Goal: Task Accomplishment & Management: Complete application form

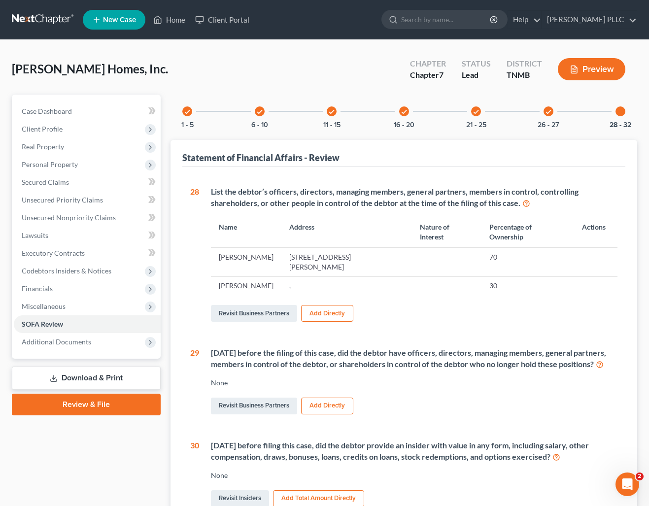
click at [82, 406] on link "Review & File" at bounding box center [86, 405] width 149 height 22
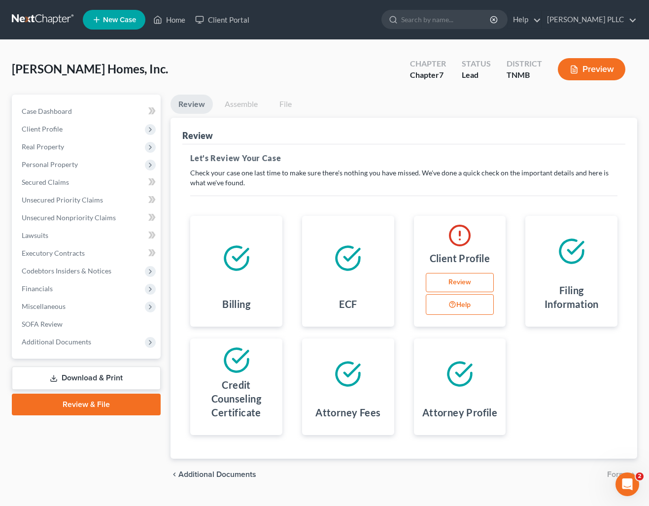
click at [473, 282] on link "Review" at bounding box center [460, 283] width 68 height 20
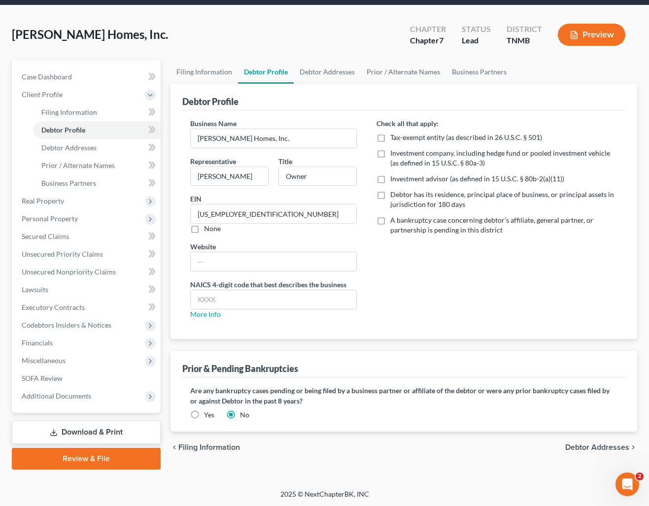
scroll to position [21, 0]
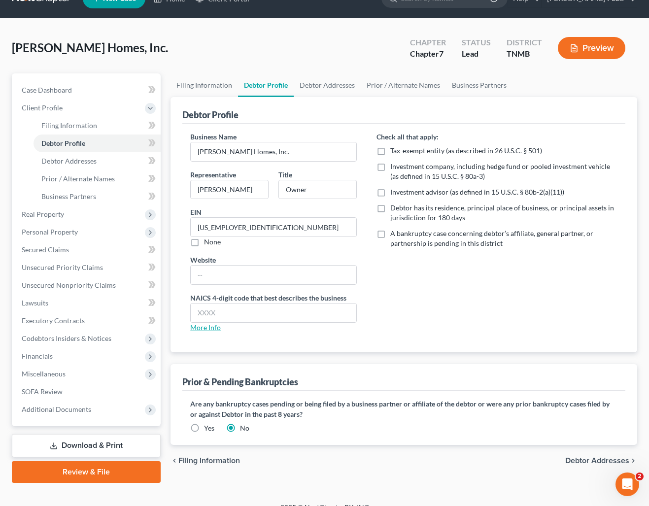
click at [202, 329] on link "More Info" at bounding box center [205, 327] width 31 height 8
click at [218, 316] on input "text" at bounding box center [274, 312] width 166 height 19
type input "2362"
click at [110, 472] on link "Review & File" at bounding box center [86, 472] width 149 height 22
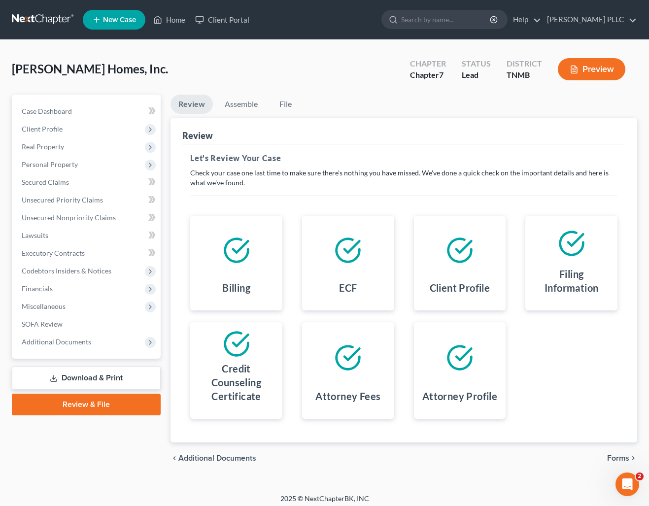
scroll to position [4, 0]
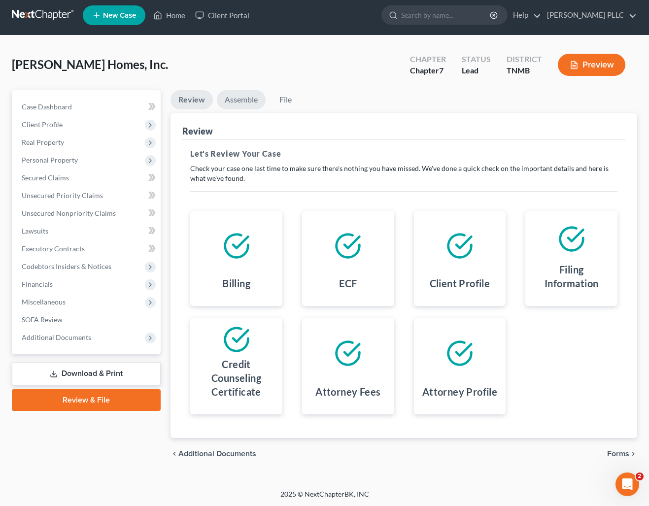
click at [246, 98] on link "Assemble" at bounding box center [241, 99] width 49 height 19
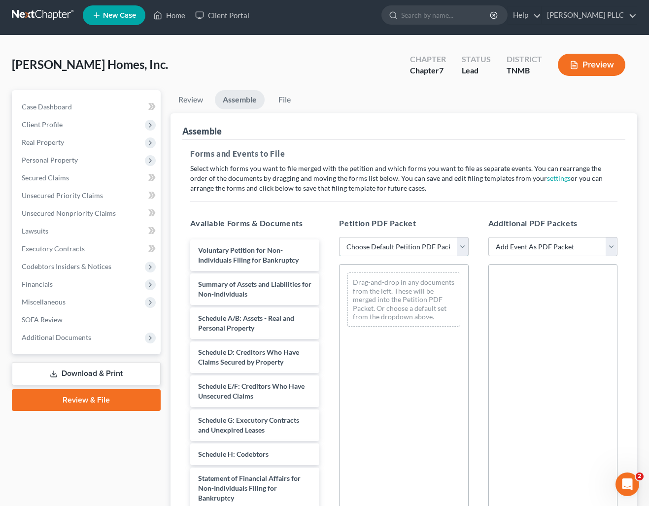
click at [387, 248] on select "Choose Default Petition PDF Packet Complete Bankruptcy Petition (all forms and …" at bounding box center [403, 247] width 129 height 20
select select "0"
click at [339, 237] on select "Choose Default Petition PDF Packet Complete Bankruptcy Petition (all forms and …" at bounding box center [403, 247] width 129 height 20
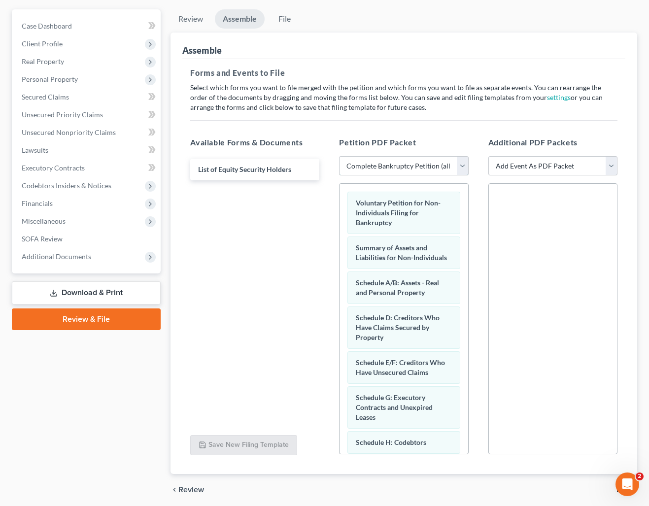
scroll to position [122, 0]
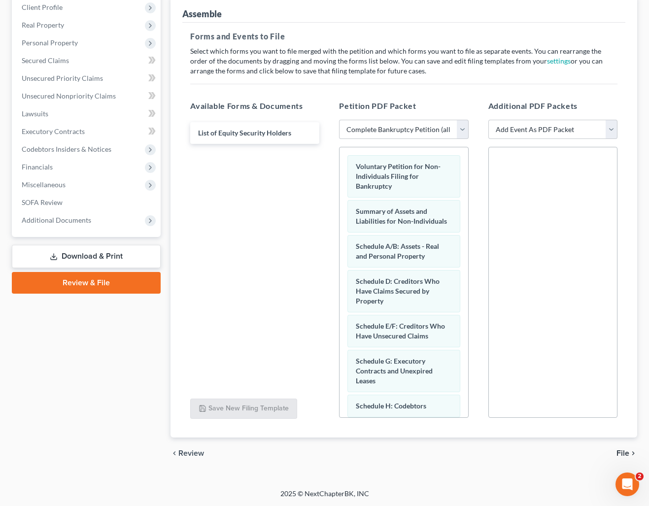
click at [623, 452] on span "File" at bounding box center [622, 453] width 13 height 8
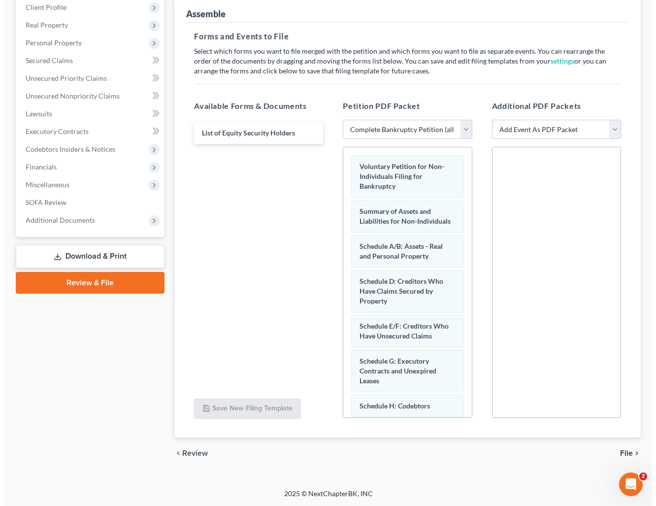
scroll to position [0, 0]
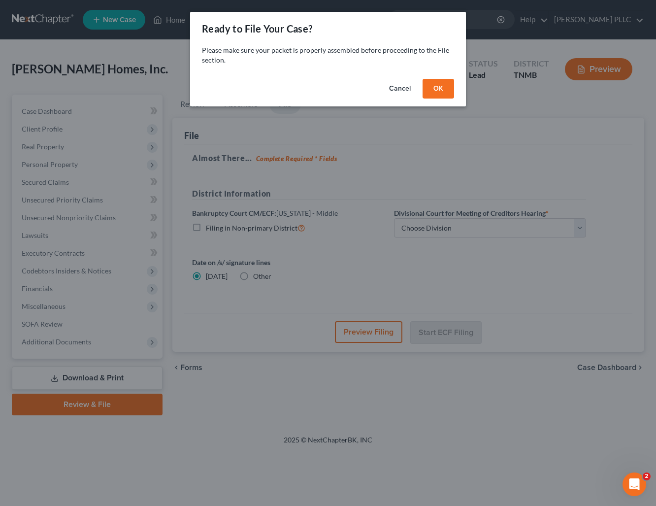
click at [442, 88] on button "OK" at bounding box center [439, 89] width 32 height 20
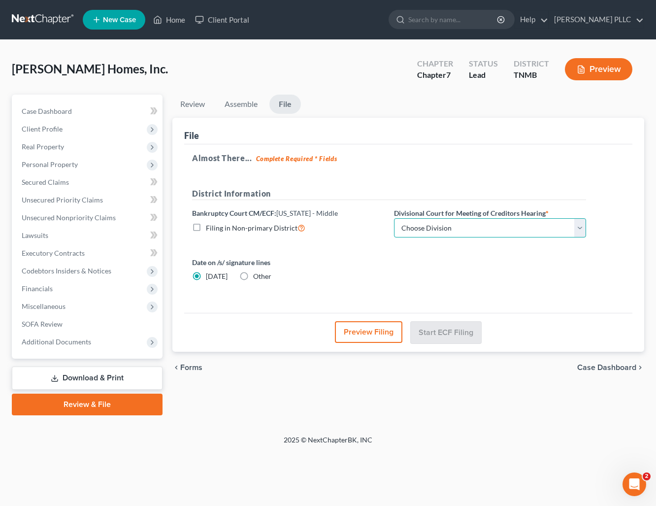
click at [474, 225] on select "Choose Division Columbia [GEOGRAPHIC_DATA] [GEOGRAPHIC_DATA]" at bounding box center [490, 228] width 192 height 20
select select "0"
click at [394, 218] on select "Choose Division Columbia [GEOGRAPHIC_DATA] [GEOGRAPHIC_DATA]" at bounding box center [490, 228] width 192 height 20
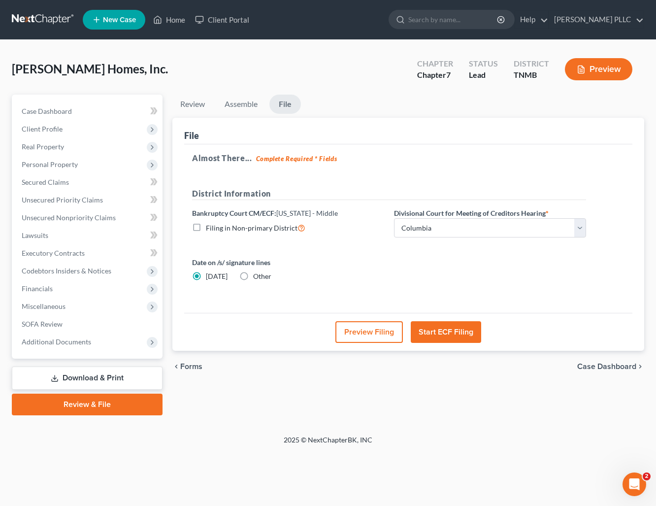
click at [442, 332] on button "Start ECF Filing" at bounding box center [446, 332] width 70 height 22
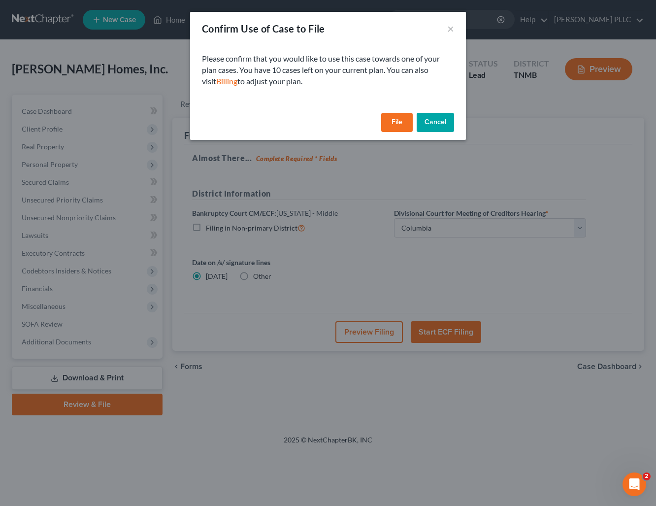
click at [402, 121] on button "File" at bounding box center [397, 123] width 32 height 20
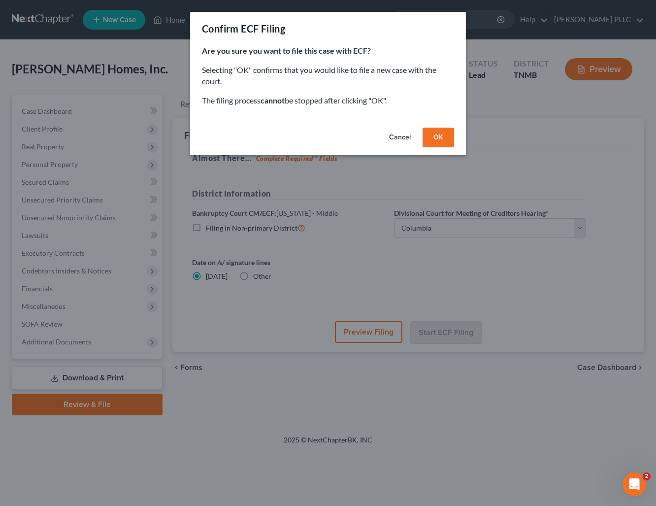
click at [438, 137] on button "OK" at bounding box center [439, 138] width 32 height 20
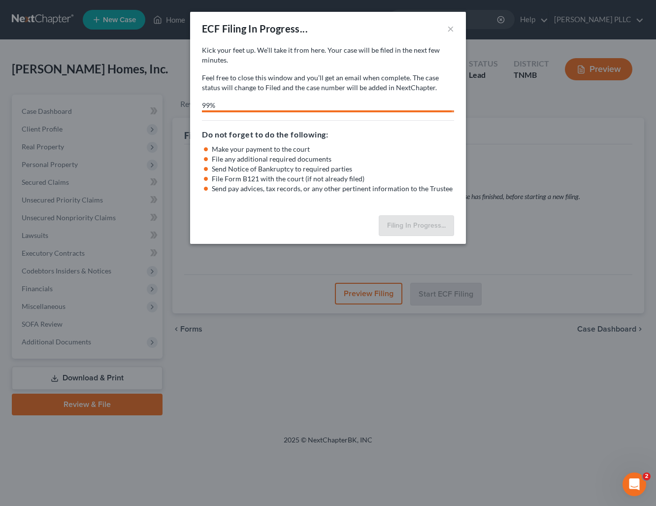
select select "0"
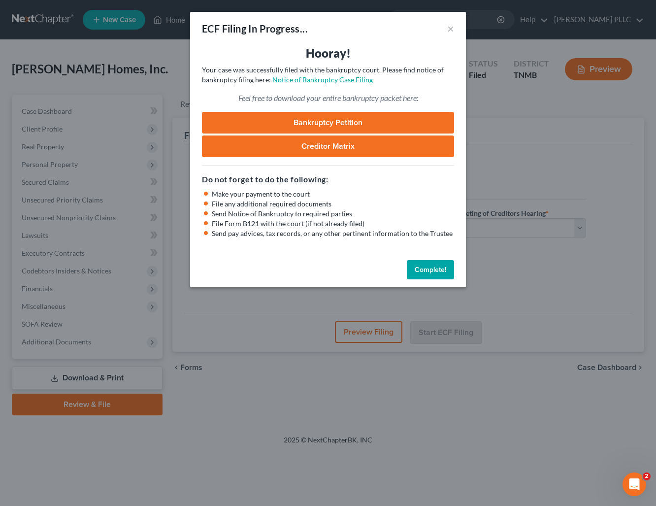
click at [429, 270] on button "Complete!" at bounding box center [430, 270] width 47 height 20
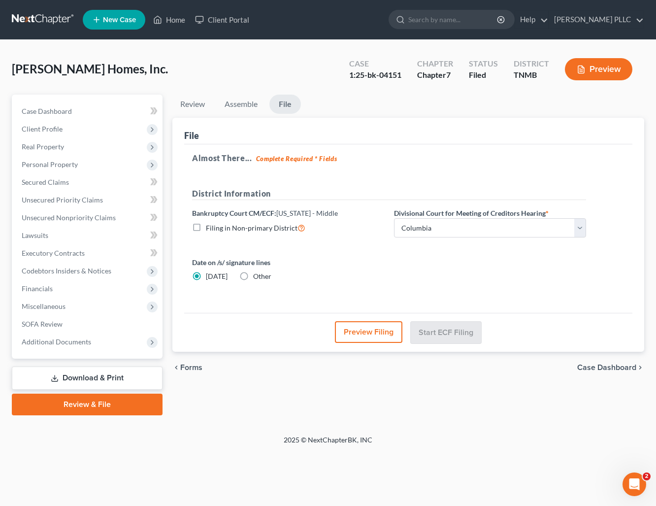
click at [47, 17] on link at bounding box center [43, 20] width 63 height 18
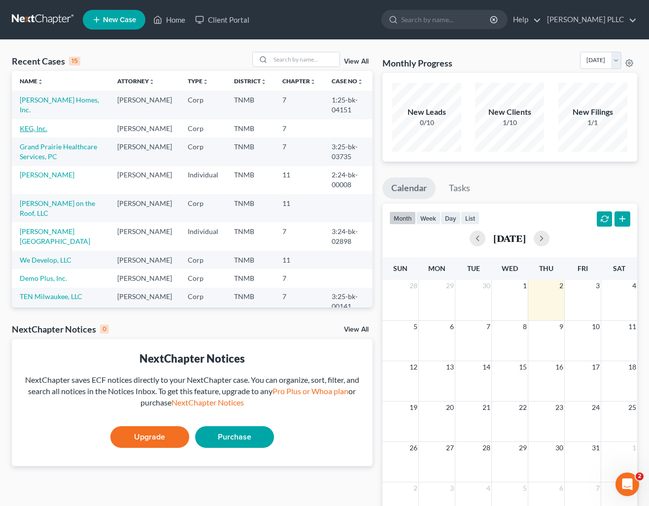
click at [35, 129] on link "KEG, Inc." at bounding box center [34, 128] width 28 height 8
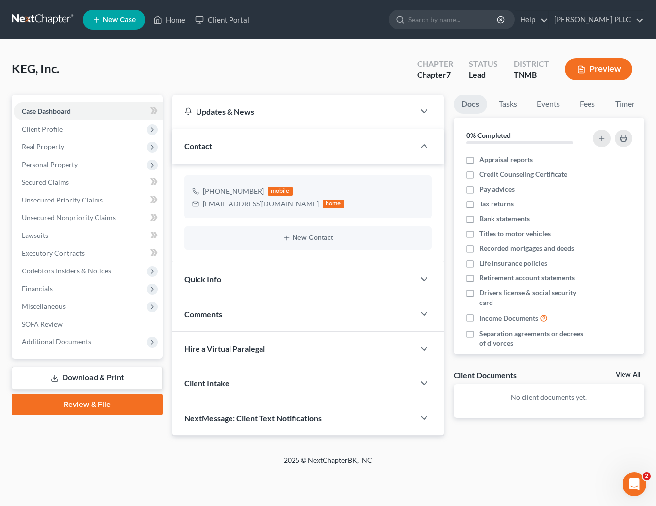
click at [105, 408] on link "Review & File" at bounding box center [87, 405] width 151 height 22
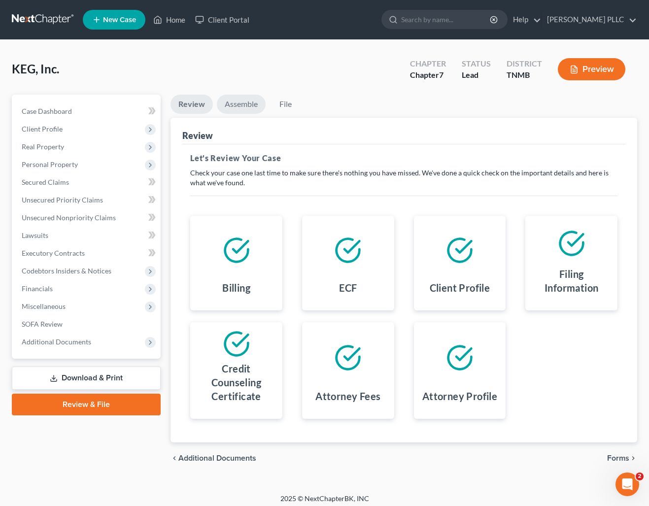
click at [238, 107] on link "Assemble" at bounding box center [241, 104] width 49 height 19
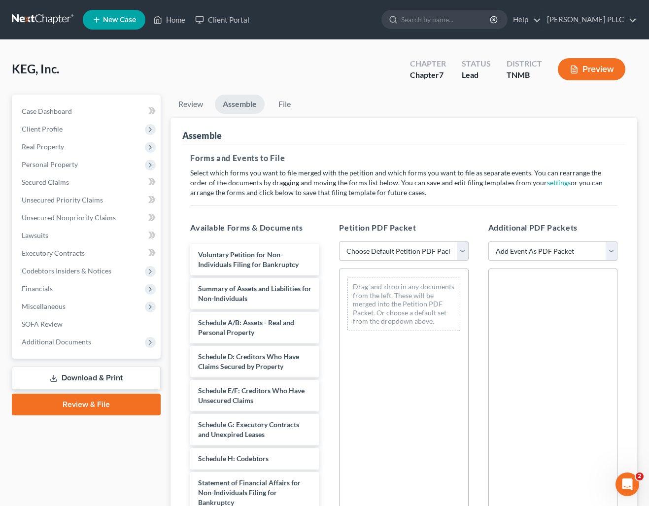
click at [460, 248] on select "Choose Default Petition PDF Packet Complete Bankruptcy Petition (all forms and …" at bounding box center [403, 251] width 129 height 20
select select "0"
click at [339, 241] on select "Choose Default Petition PDF Packet Complete Bankruptcy Petition (all forms and …" at bounding box center [403, 251] width 129 height 20
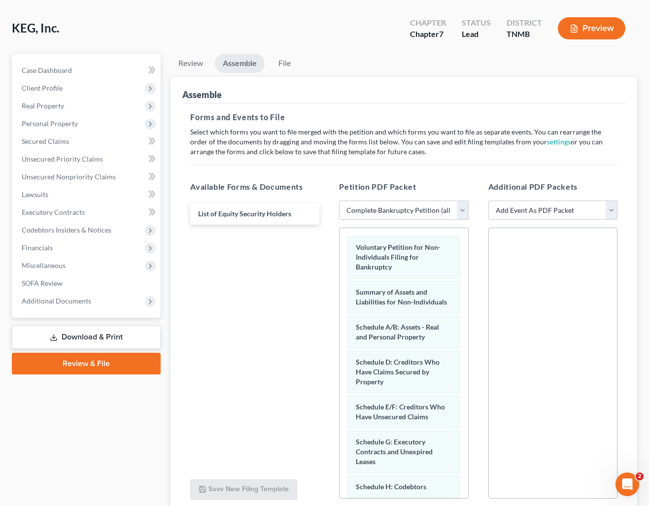
scroll to position [122, 0]
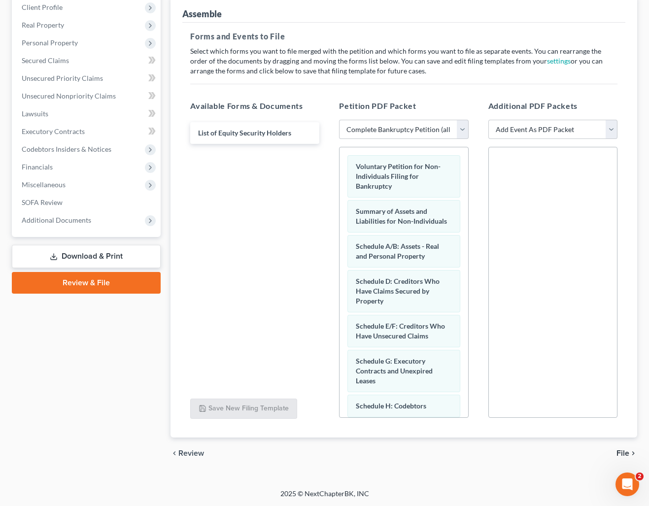
click at [627, 455] on span "File" at bounding box center [622, 453] width 13 height 8
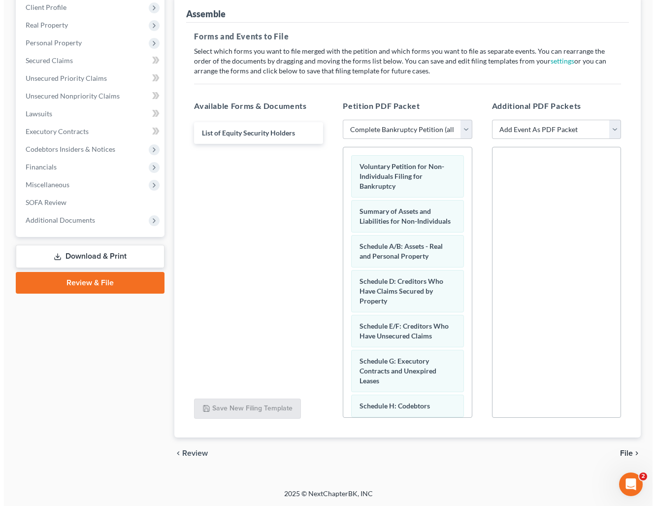
scroll to position [0, 0]
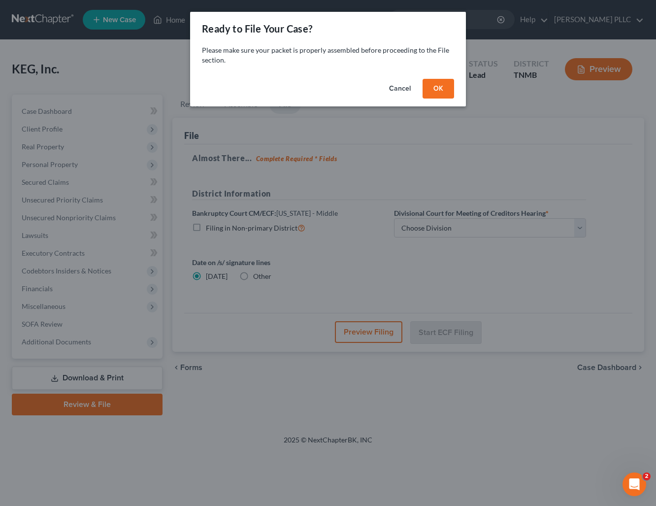
click at [442, 89] on button "OK" at bounding box center [439, 89] width 32 height 20
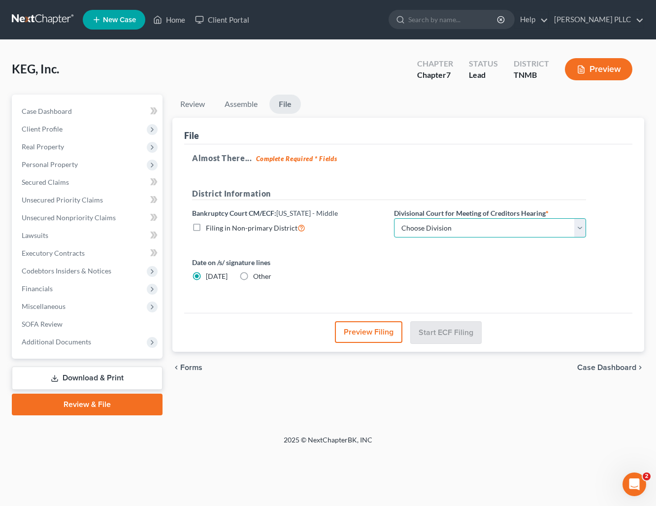
click at [472, 230] on select "Choose Division Columbia [GEOGRAPHIC_DATA] [GEOGRAPHIC_DATA]" at bounding box center [490, 228] width 192 height 20
select select "0"
click at [394, 218] on select "Choose Division Columbia [GEOGRAPHIC_DATA] [GEOGRAPHIC_DATA]" at bounding box center [490, 228] width 192 height 20
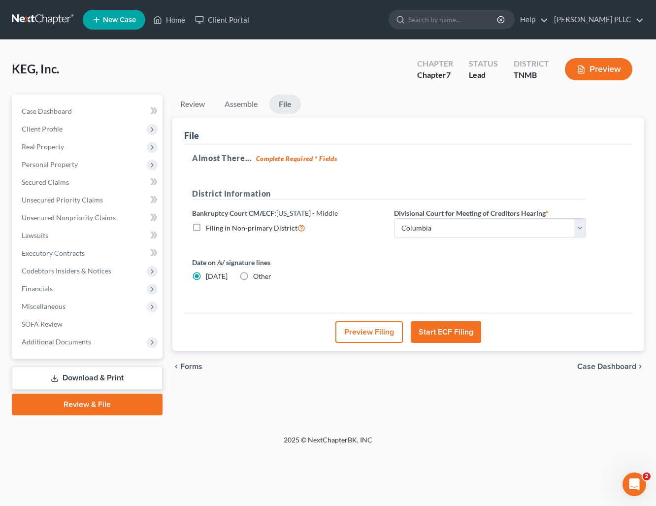
click at [450, 334] on button "Start ECF Filing" at bounding box center [446, 332] width 70 height 22
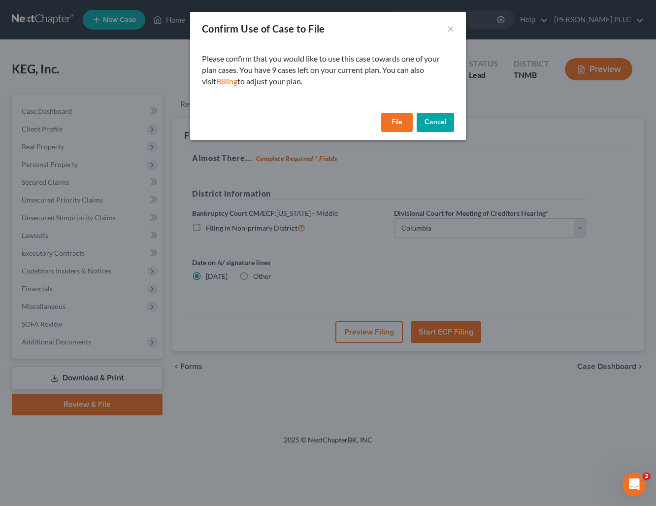
click at [398, 126] on button "File" at bounding box center [397, 123] width 32 height 20
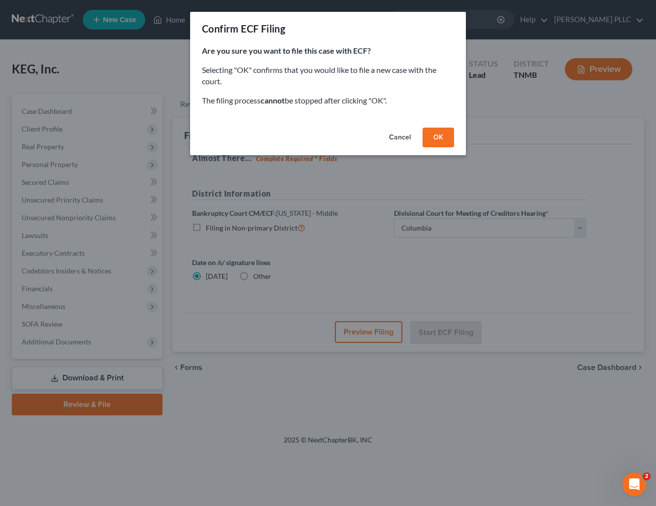
click at [442, 134] on button "OK" at bounding box center [439, 138] width 32 height 20
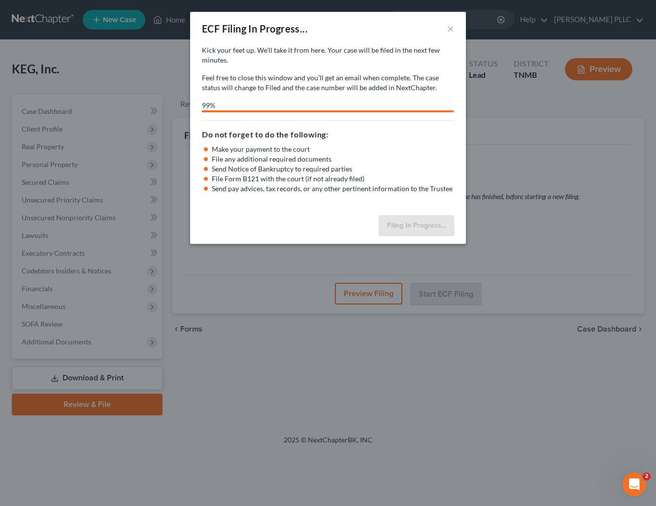
select select "0"
